Goal: Register for event/course

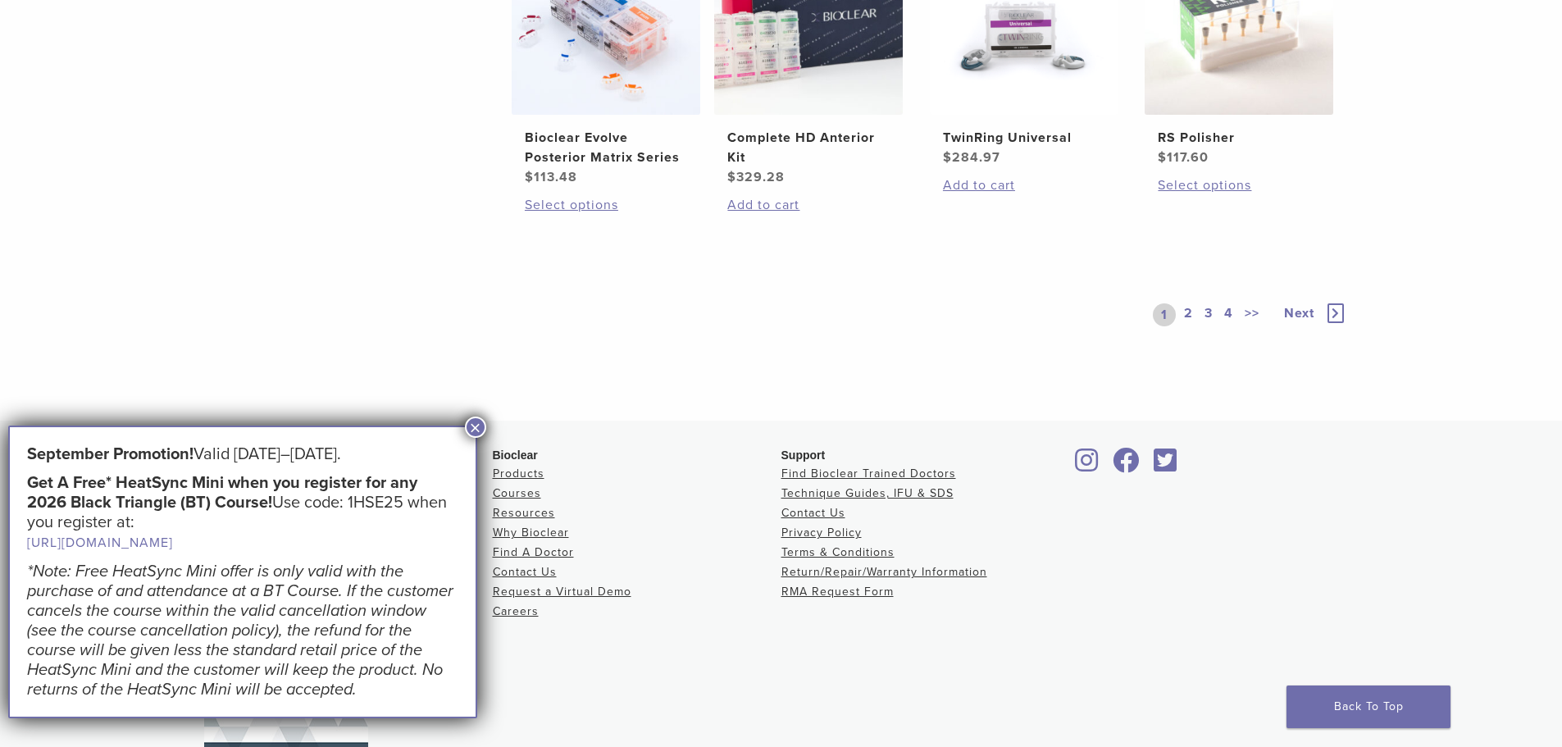
scroll to position [1394, 0]
click at [1309, 309] on span "Next" at bounding box center [1299, 312] width 30 height 16
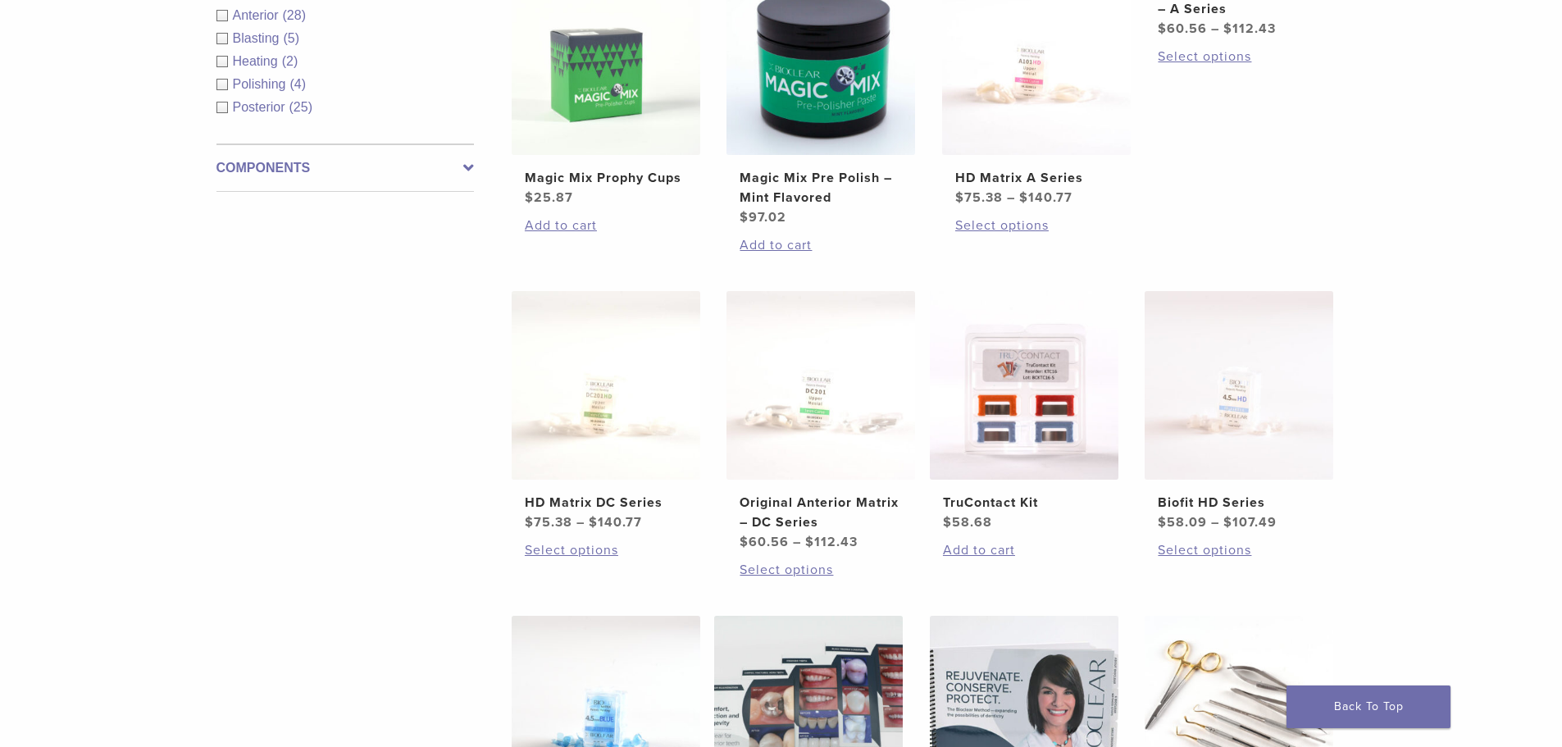
scroll to position [701, 0]
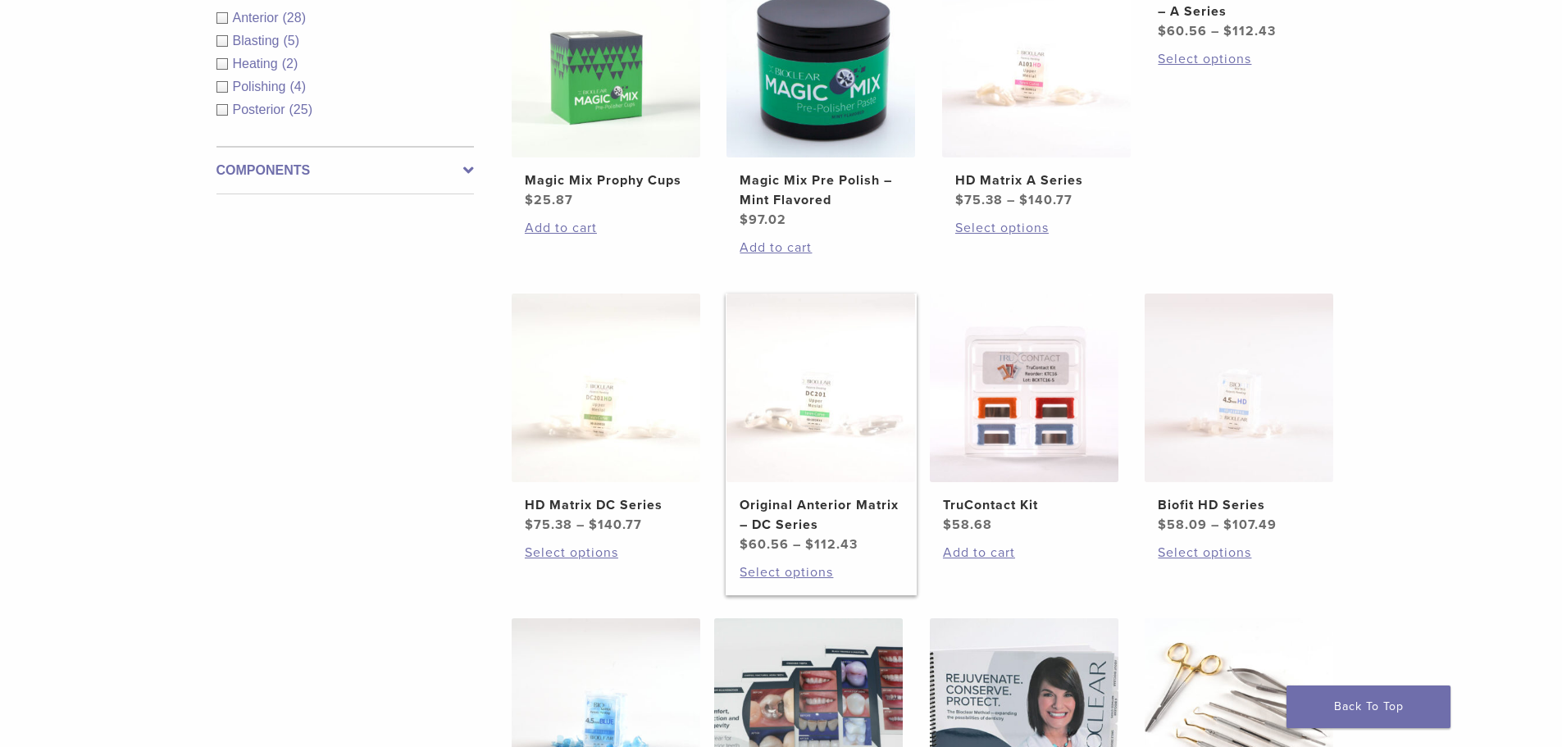
click at [826, 440] on img at bounding box center [820, 388] width 189 height 189
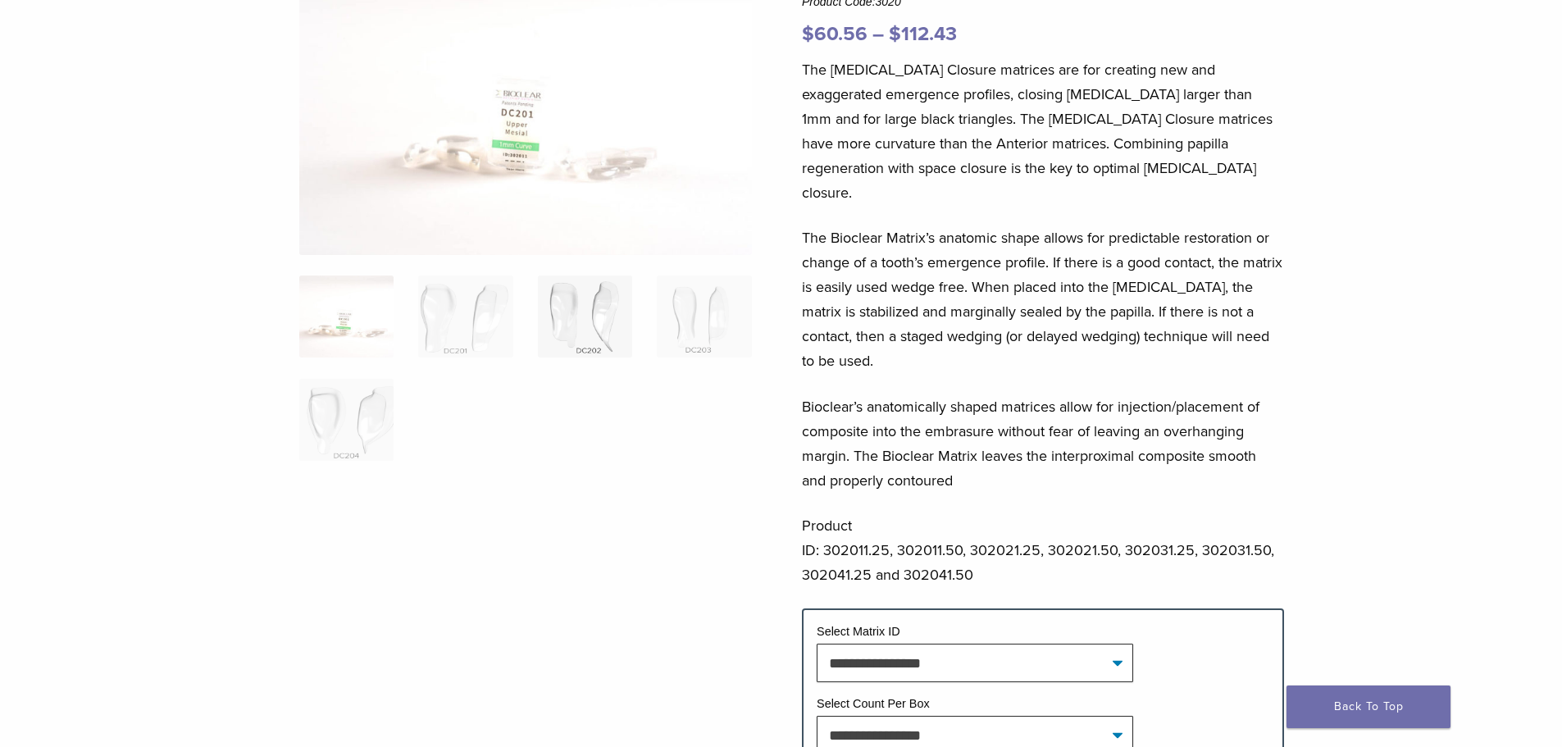
scroll to position [246, 0]
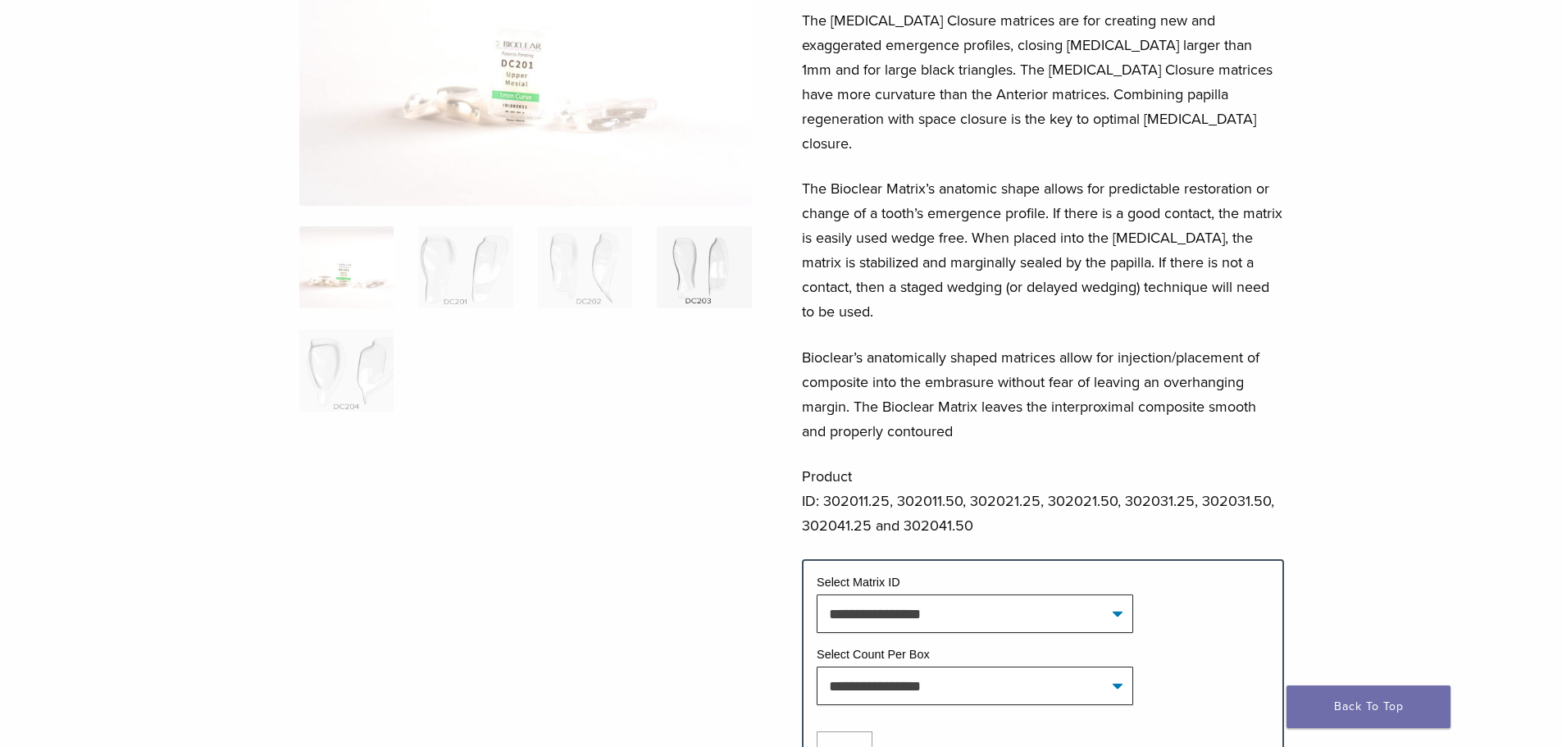
click at [696, 264] on img at bounding box center [704, 267] width 94 height 82
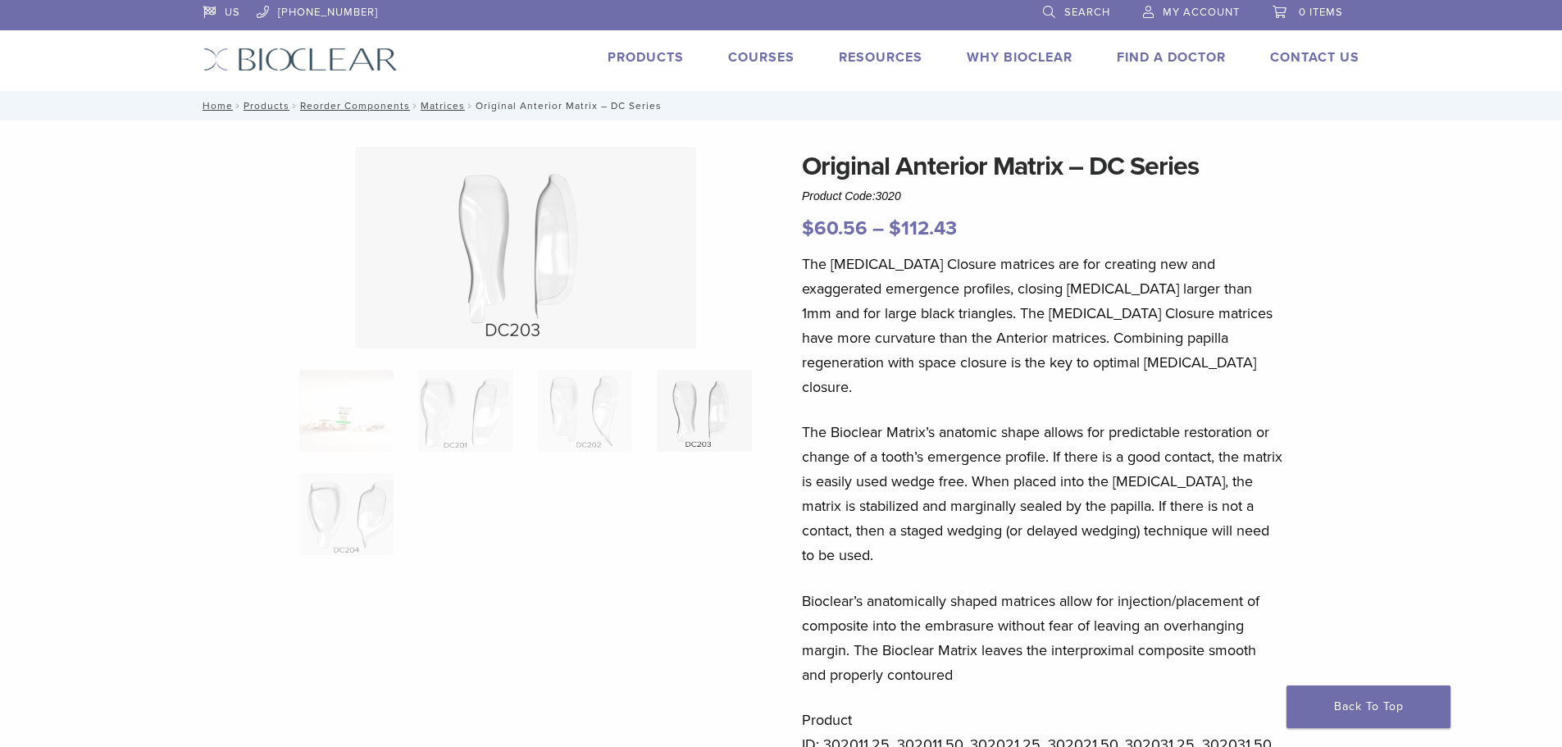
scroll to position [0, 0]
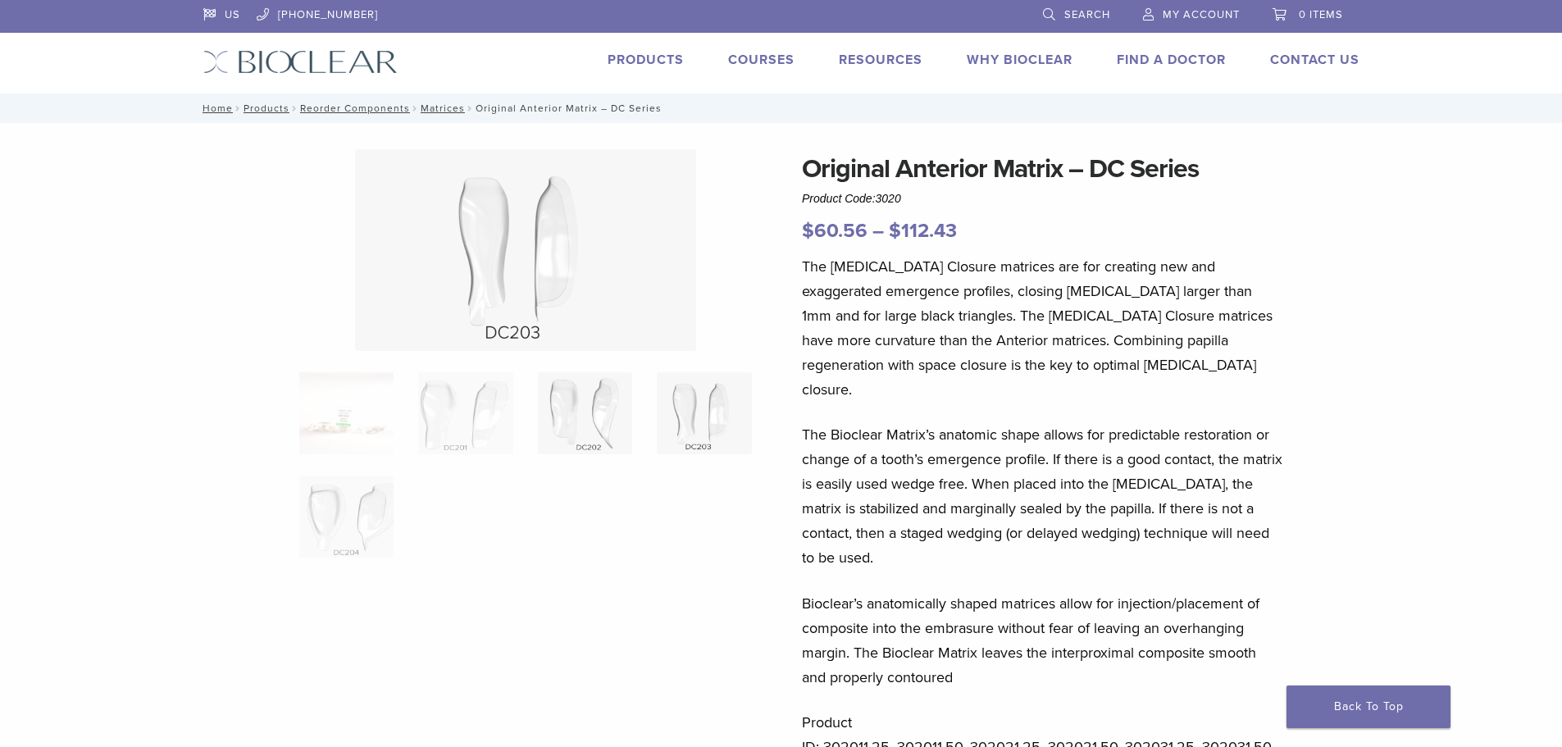
click at [599, 407] on img at bounding box center [585, 413] width 94 height 82
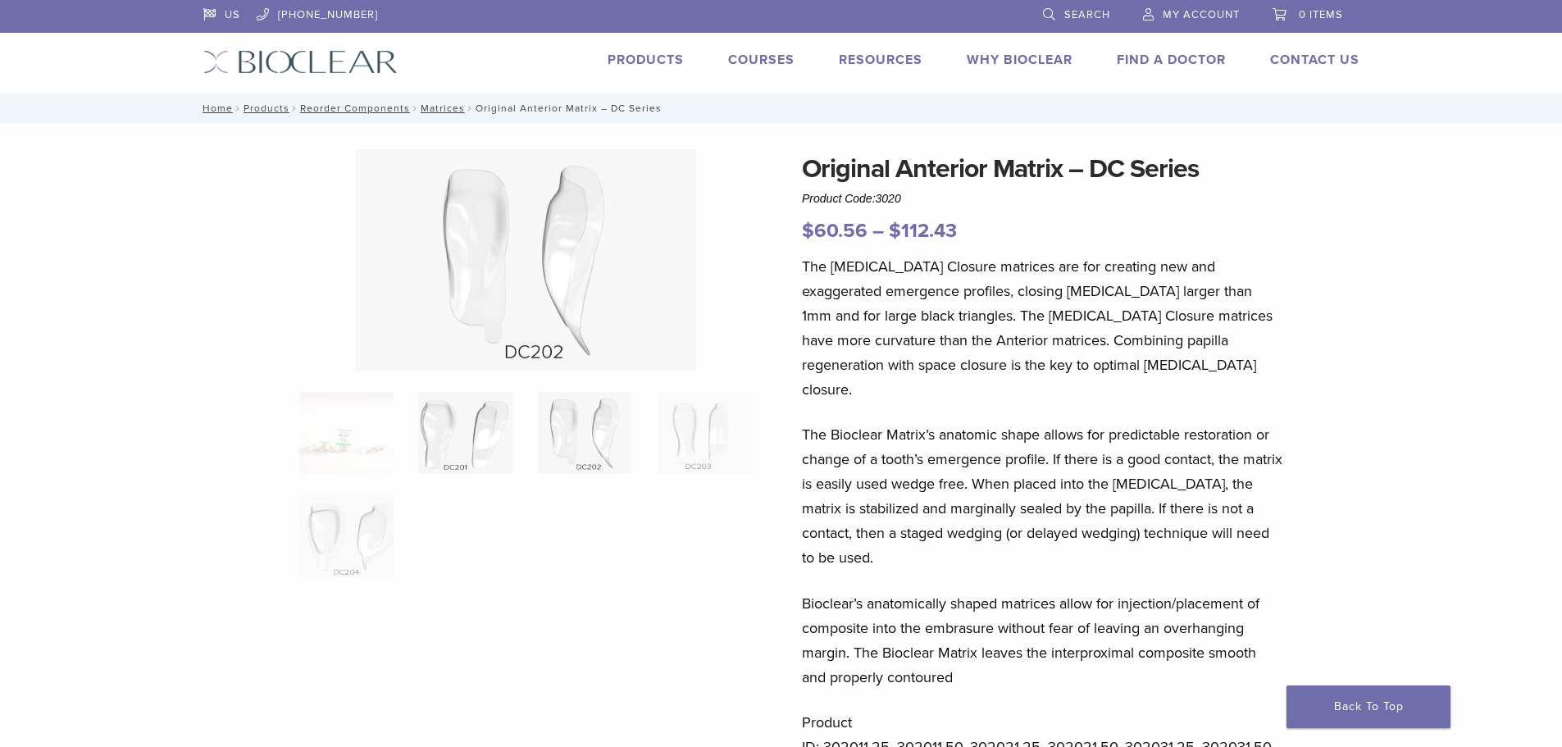
click at [490, 425] on img at bounding box center [465, 433] width 94 height 82
click at [445, 439] on img at bounding box center [465, 433] width 94 height 82
click at [376, 446] on img at bounding box center [346, 433] width 94 height 82
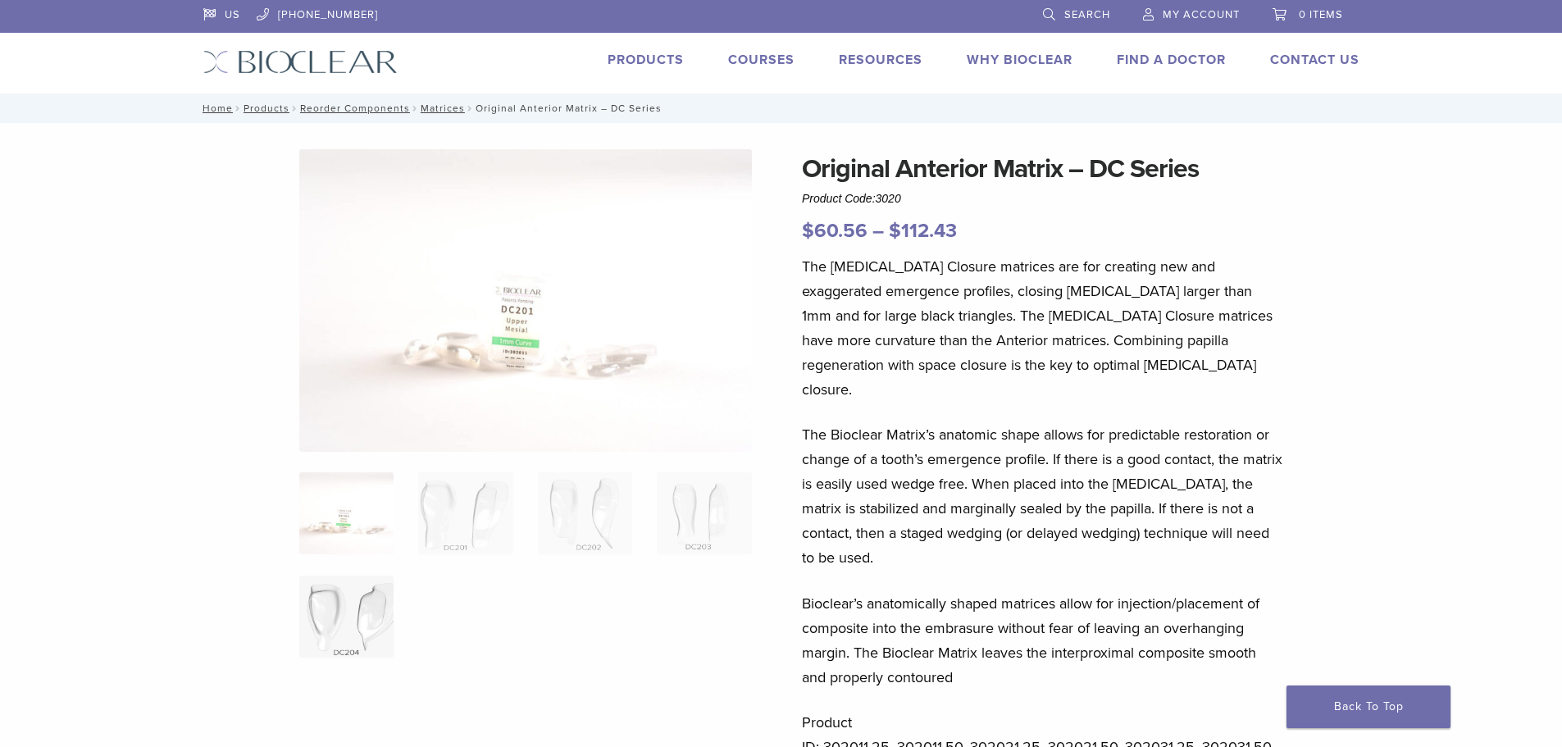
click at [362, 599] on img at bounding box center [346, 617] width 94 height 82
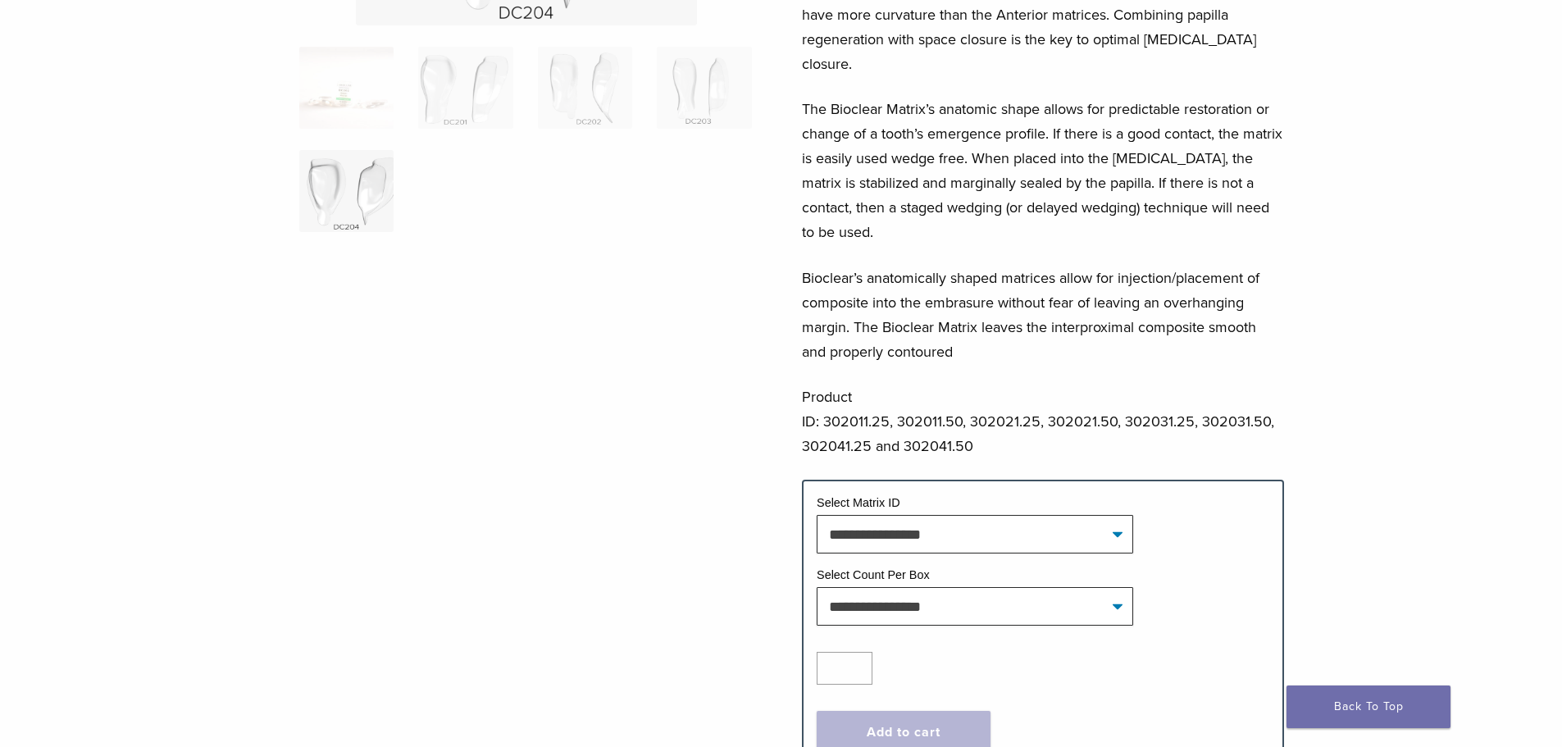
scroll to position [328, 0]
click at [883, 512] on select "**********" at bounding box center [975, 531] width 316 height 38
click at [876, 585] on select "**********" at bounding box center [975, 604] width 316 height 38
click at [753, 589] on div "Original Anterior Matrix – DC Series Product Code: 3020 $ 60.56 – $ 112.43 Pric…" at bounding box center [781, 310] width 1181 height 979
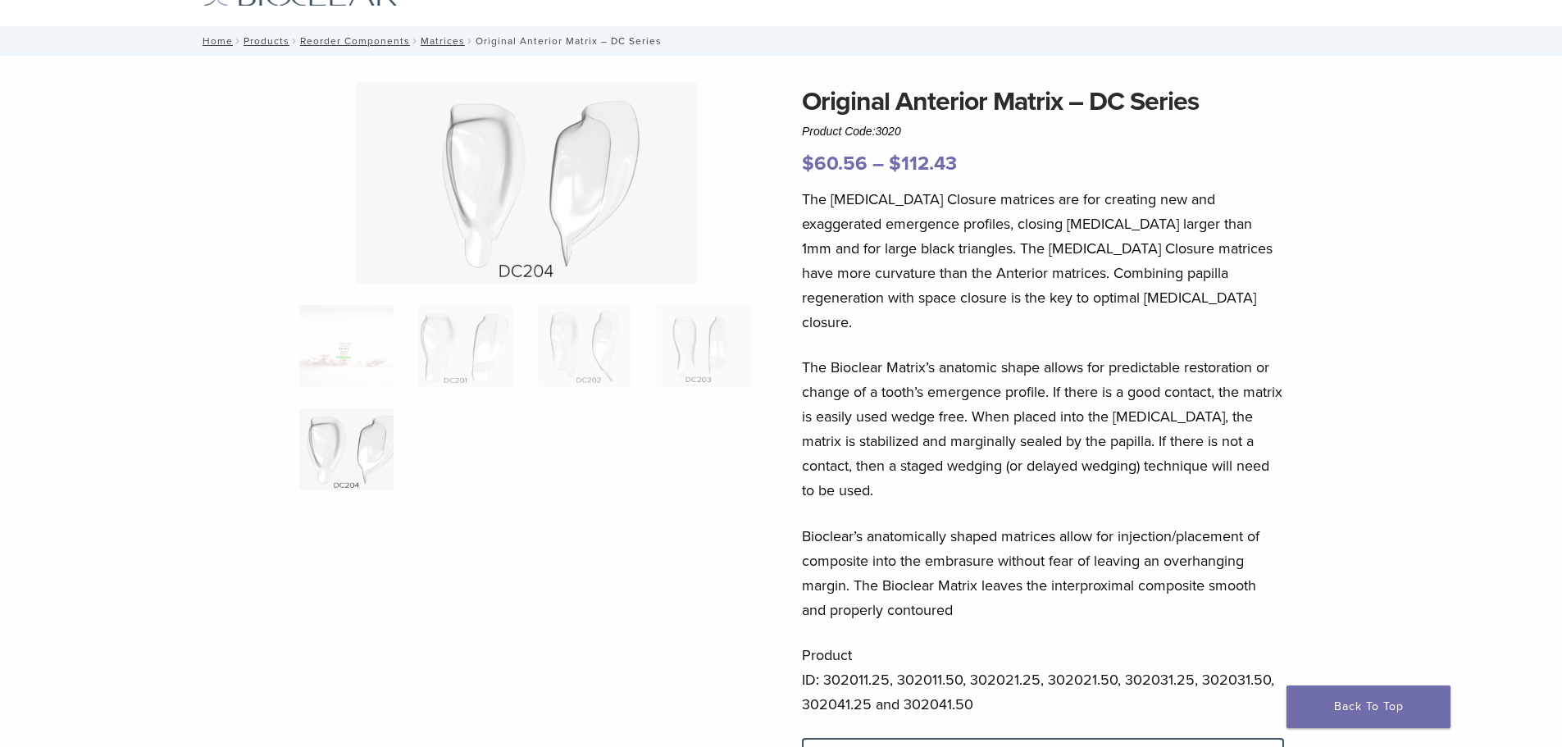
scroll to position [0, 0]
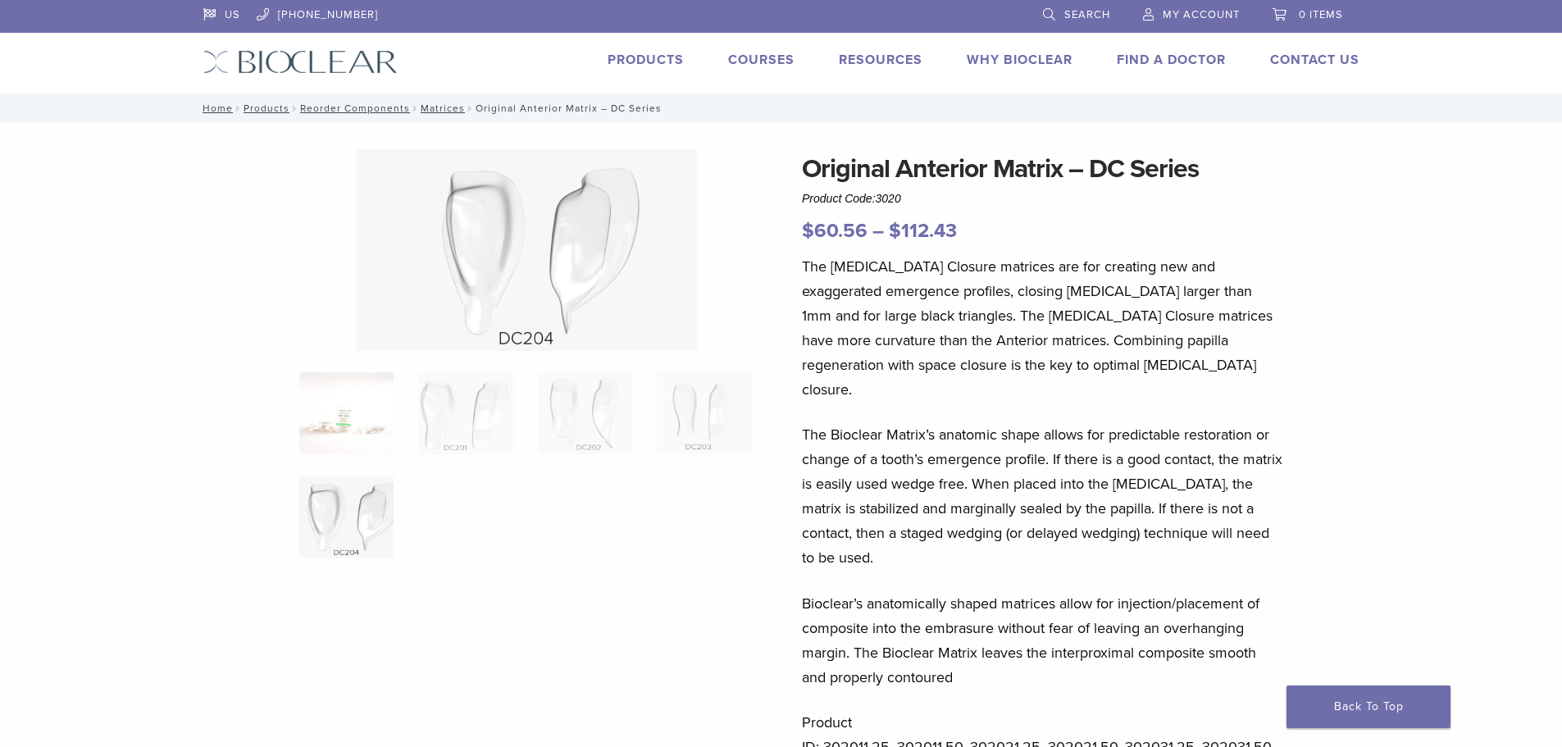
click at [358, 417] on img at bounding box center [346, 413] width 94 height 82
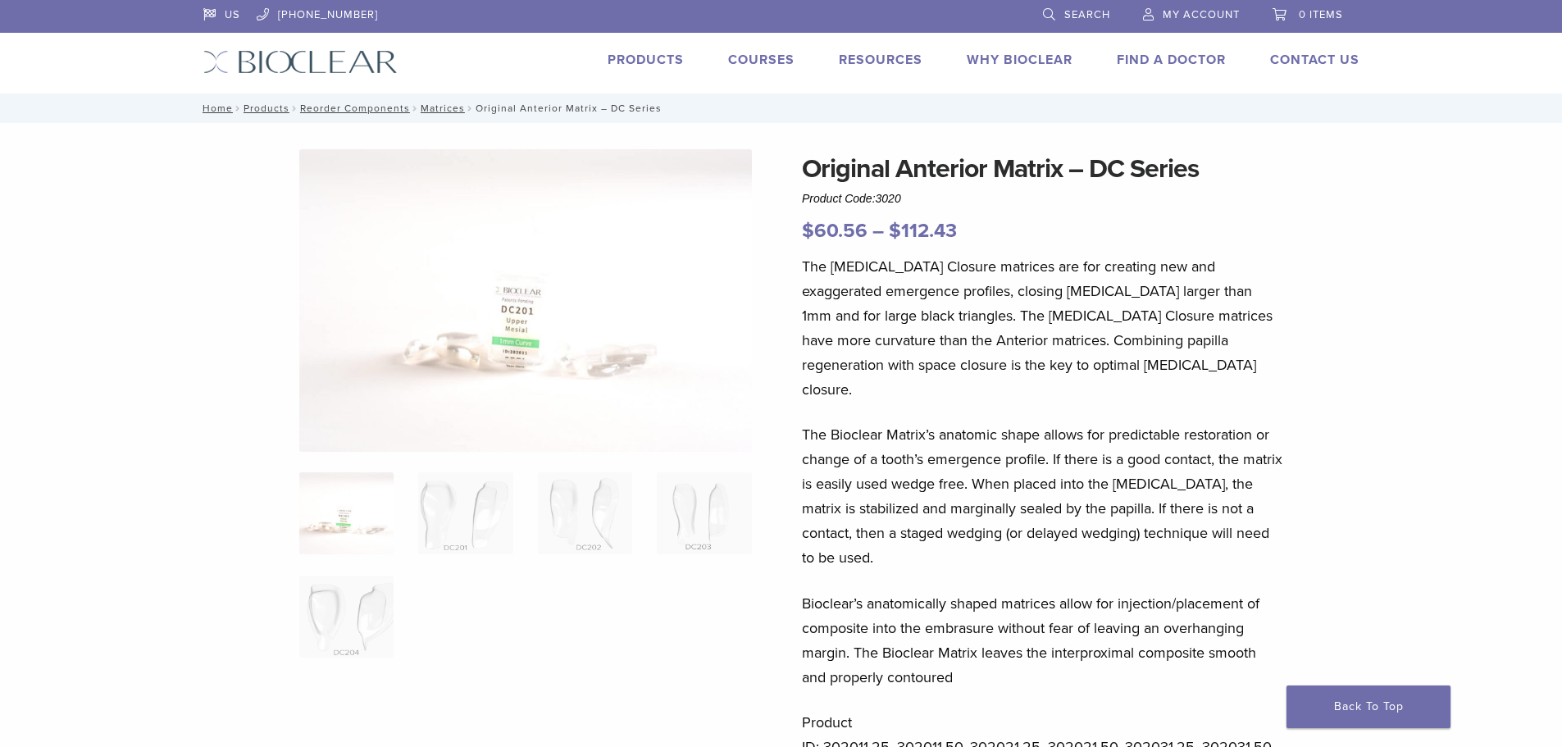
click at [489, 329] on img at bounding box center [525, 300] width 453 height 303
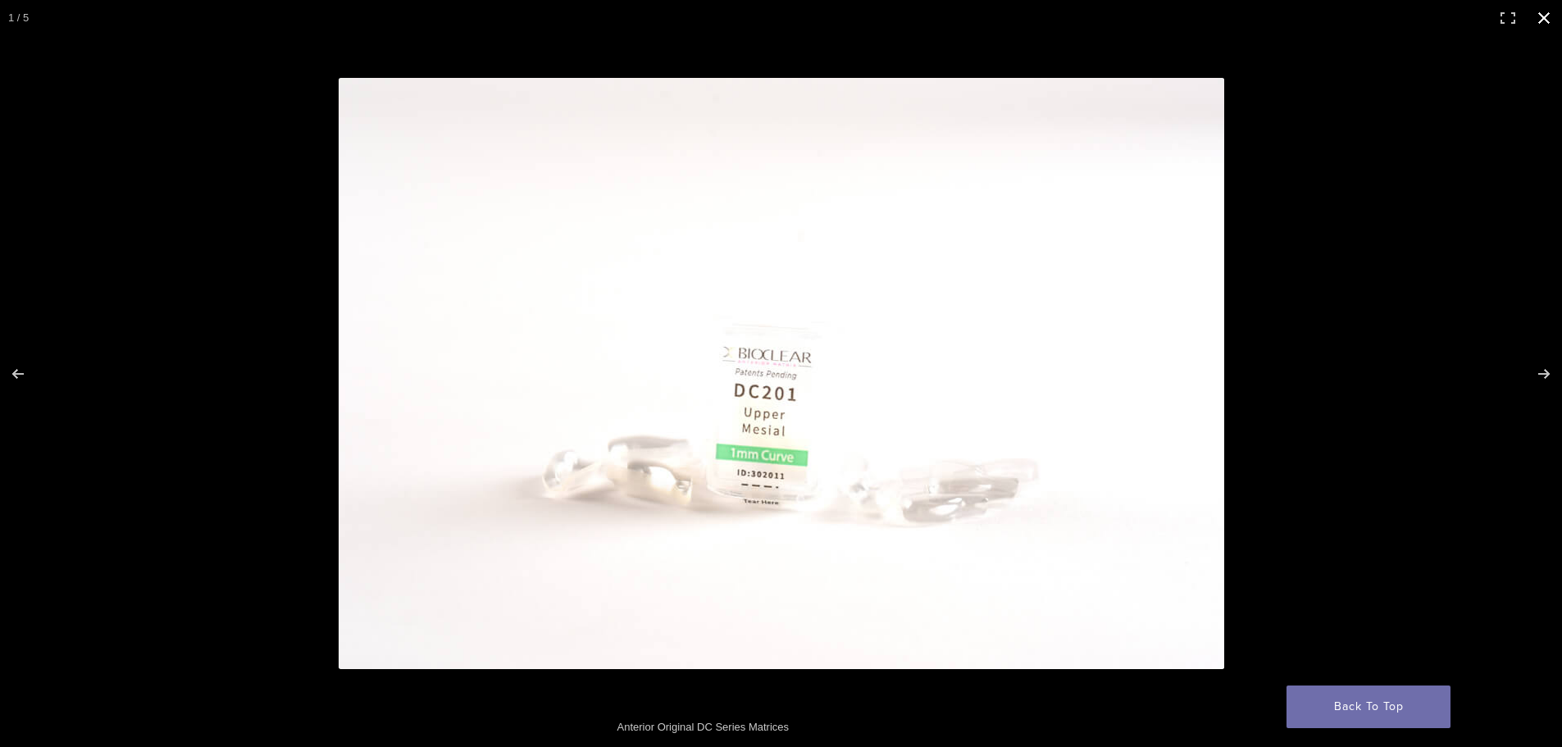
click at [1308, 231] on div at bounding box center [1023, 405] width 1368 height 654
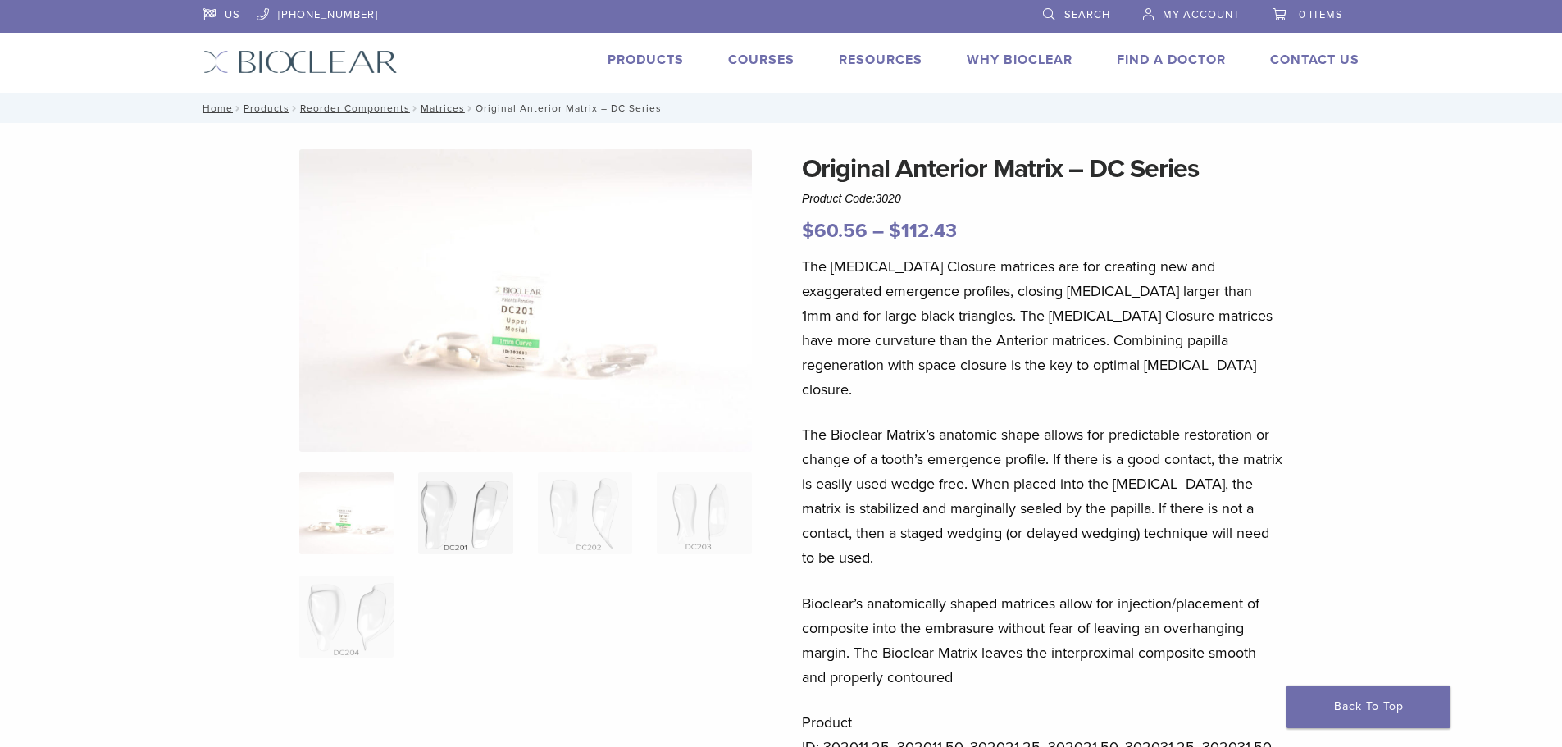
click at [440, 500] on img at bounding box center [465, 513] width 94 height 82
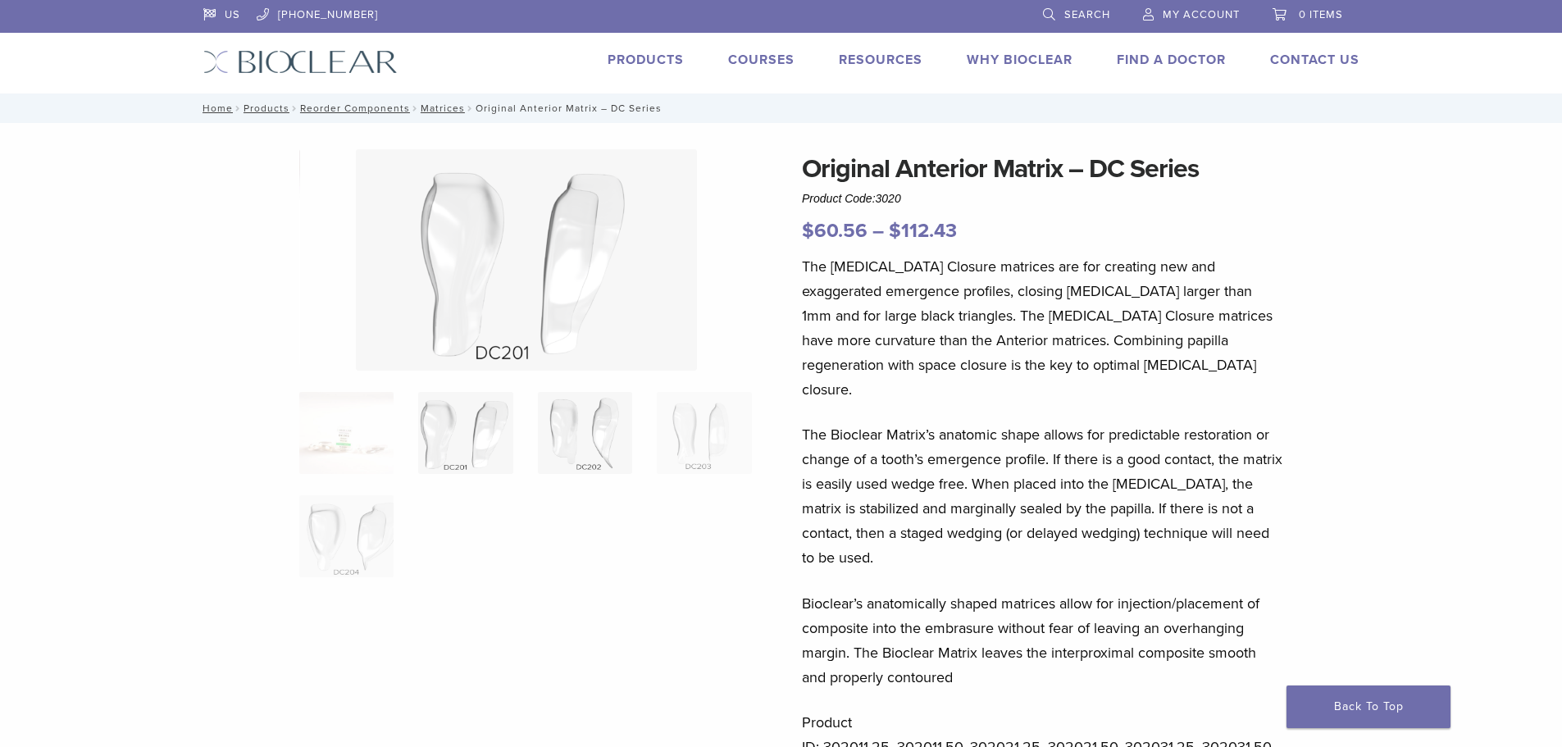
click at [598, 448] on img at bounding box center [585, 433] width 94 height 82
click at [690, 439] on img at bounding box center [704, 433] width 94 height 82
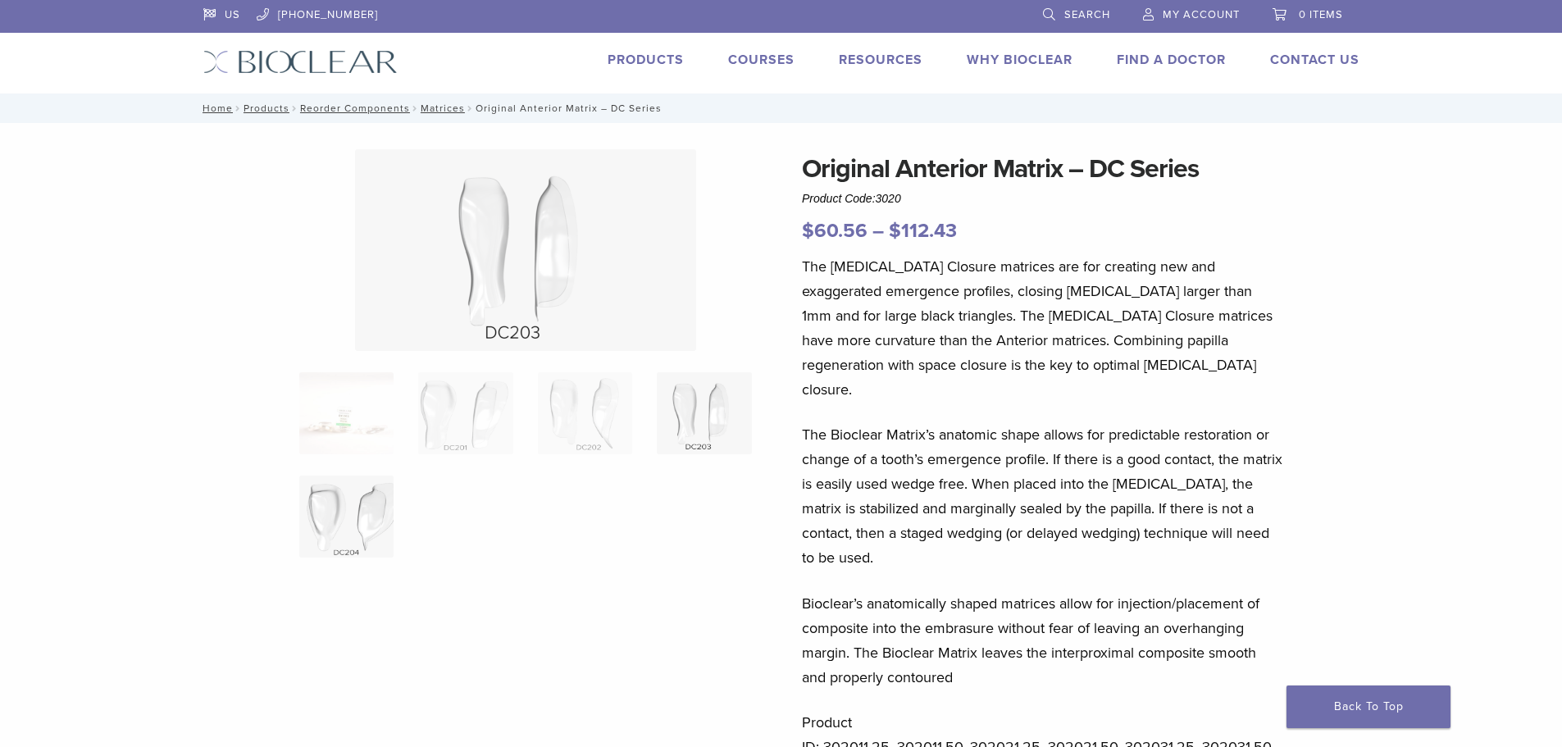
click at [385, 526] on img at bounding box center [346, 517] width 94 height 82
click at [979, 58] on link "Why Bioclear" at bounding box center [1020, 60] width 106 height 16
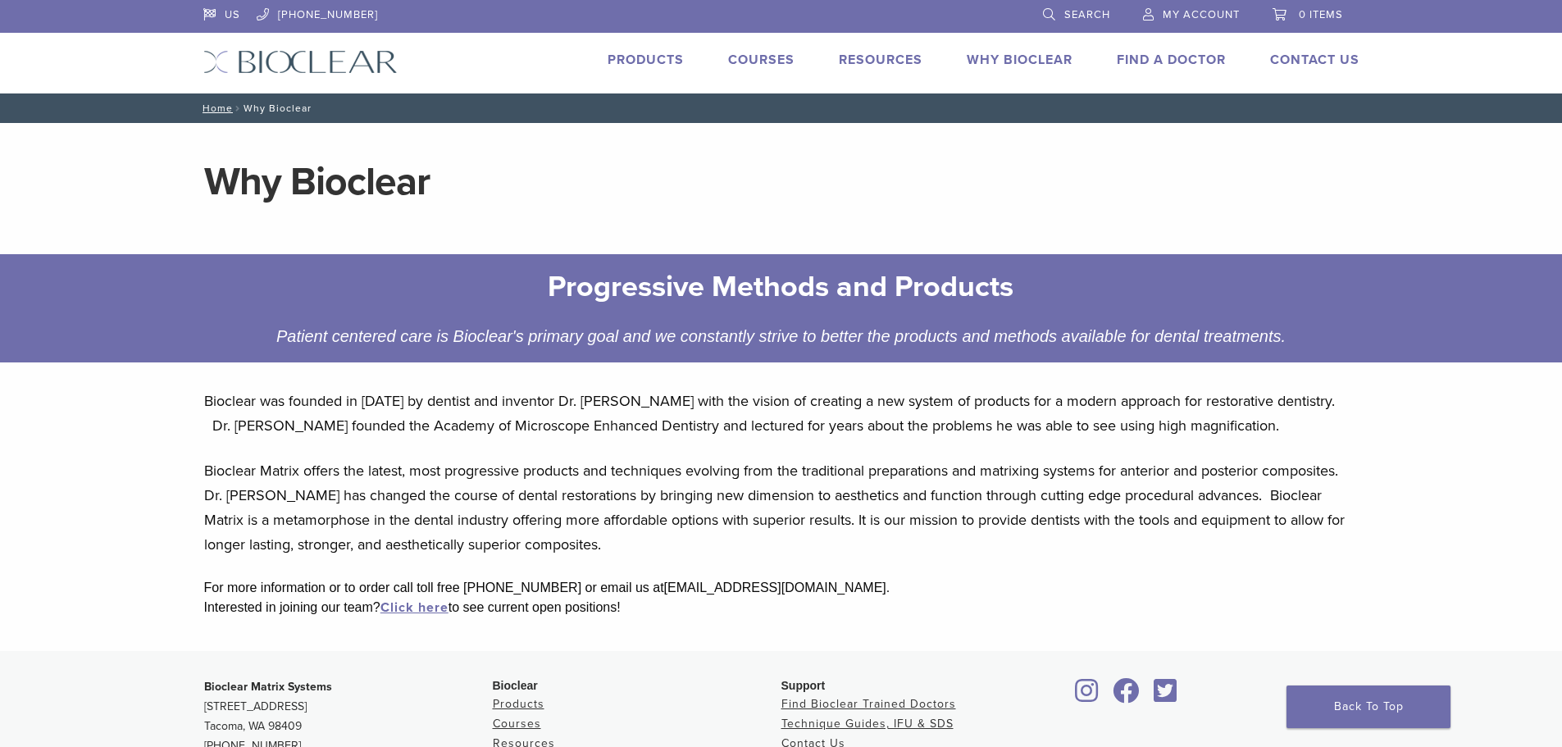
click at [749, 56] on link "Courses" at bounding box center [761, 60] width 66 height 16
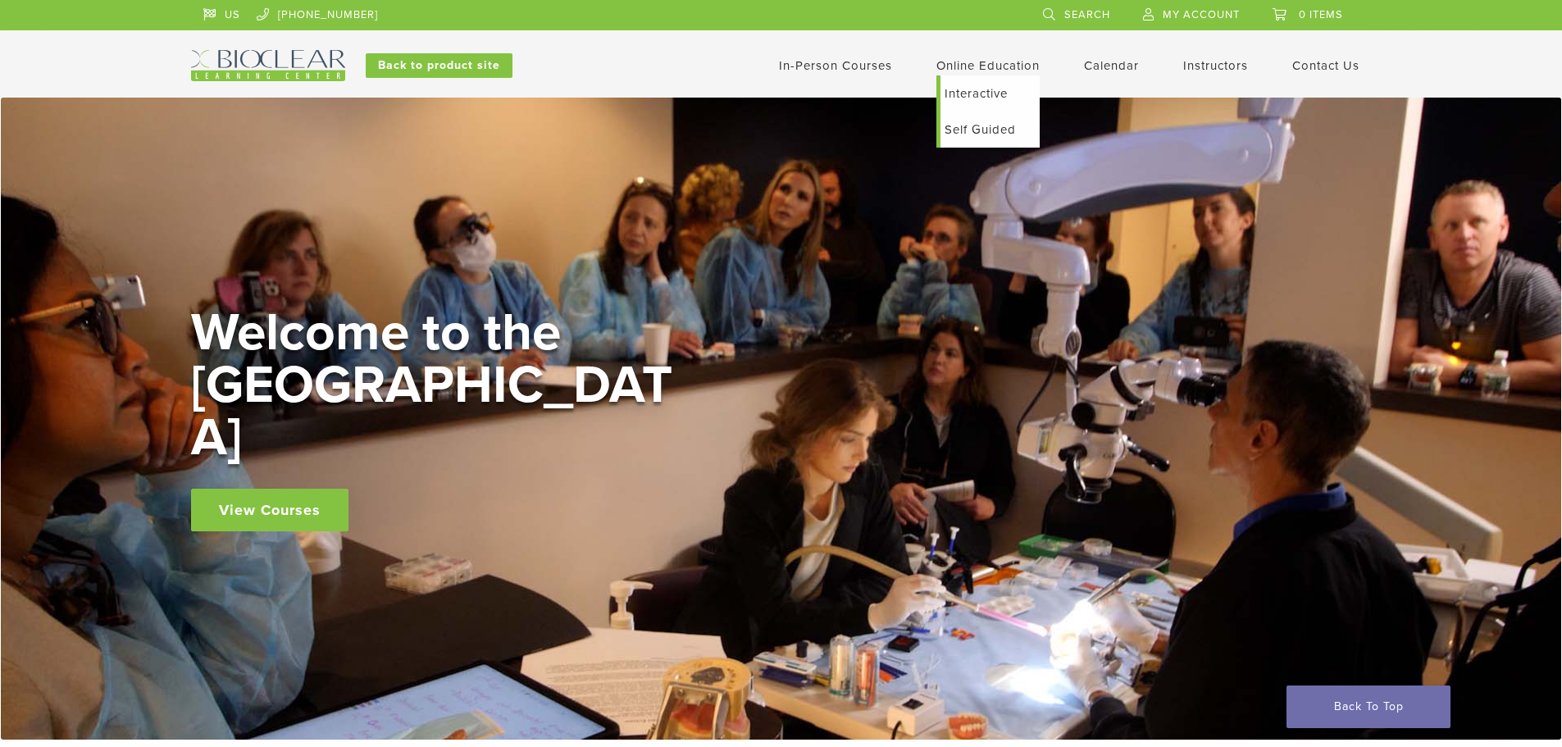
click at [960, 130] on link "Self Guided" at bounding box center [989, 130] width 99 height 36
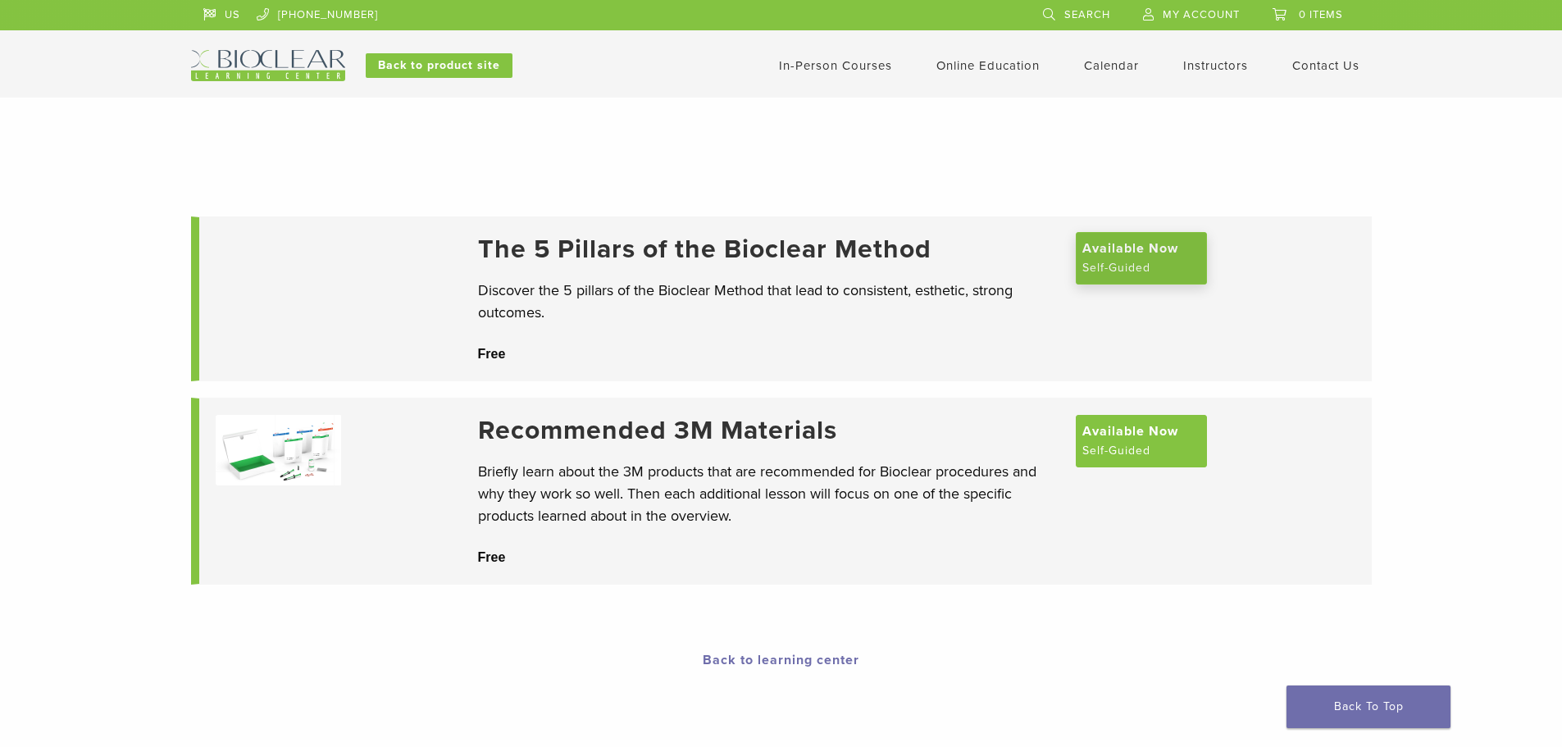
click at [1119, 257] on span "Available Now" at bounding box center [1130, 249] width 96 height 20
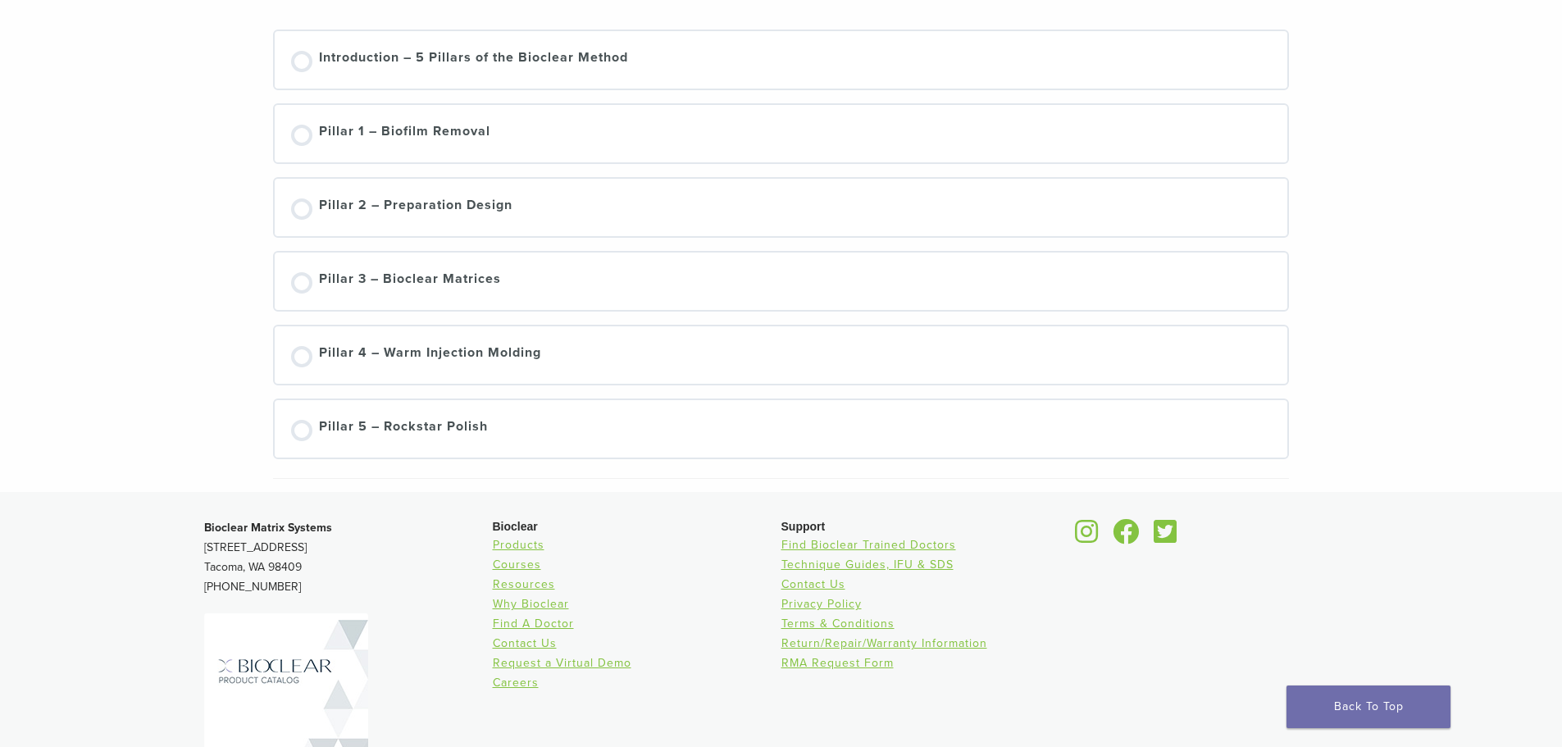
scroll to position [433, 0]
